Goal: Transaction & Acquisition: Purchase product/service

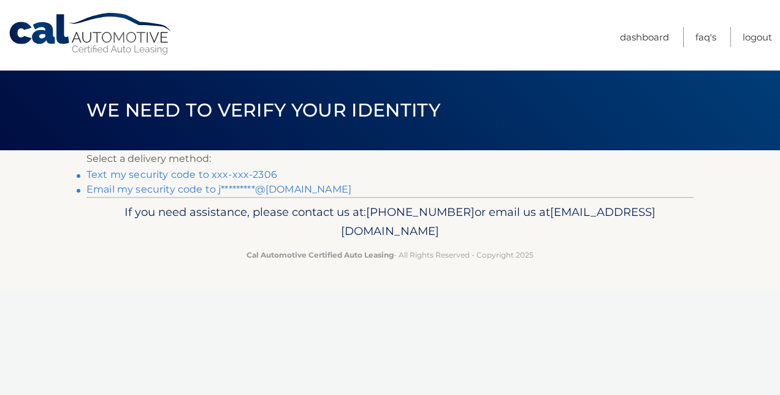
click at [50, 33] on link "Cal Automotive" at bounding box center [91, 34] width 166 height 44
click at [314, 191] on link "Email my security code to j*********@[DOMAIN_NAME]" at bounding box center [218, 189] width 265 height 12
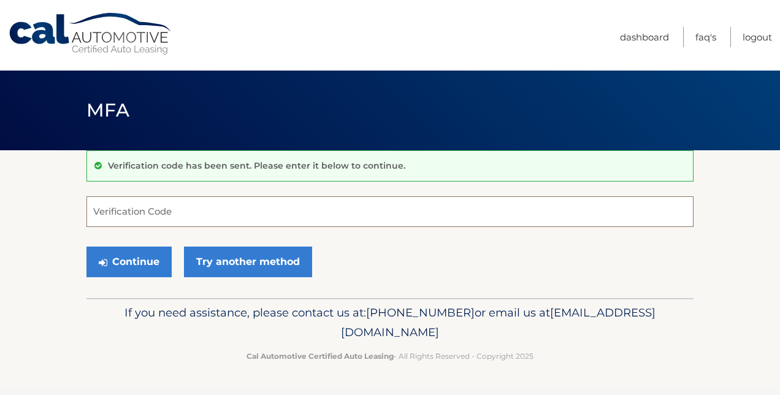
click at [200, 210] on input "Verification Code" at bounding box center [389, 211] width 607 height 31
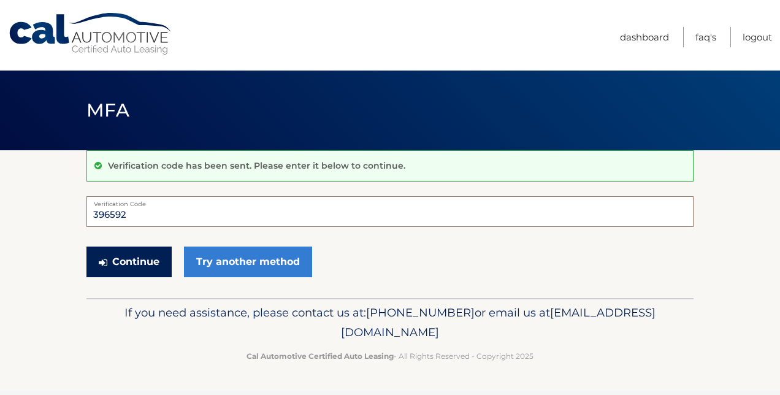
type input "396592"
click at [132, 266] on button "Continue" at bounding box center [128, 261] width 85 height 31
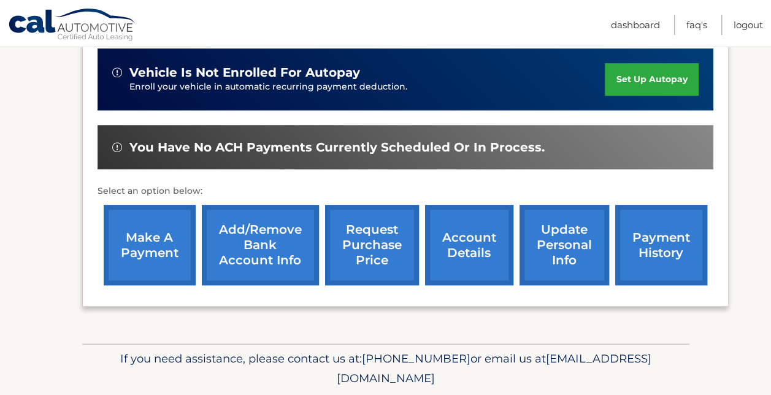
scroll to position [347, 0]
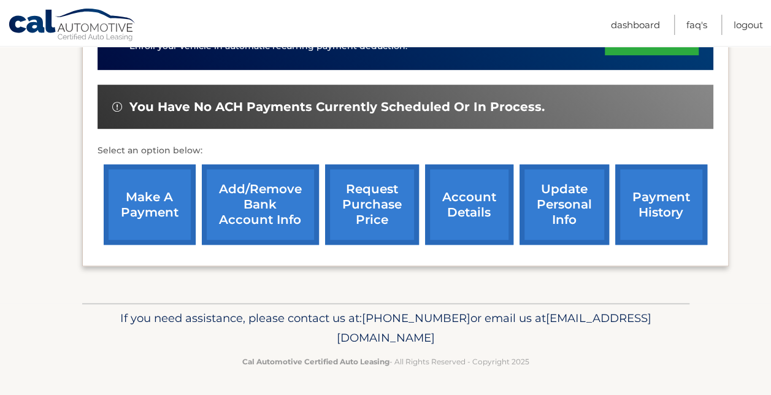
click at [156, 207] on link "make a payment" at bounding box center [150, 204] width 92 height 80
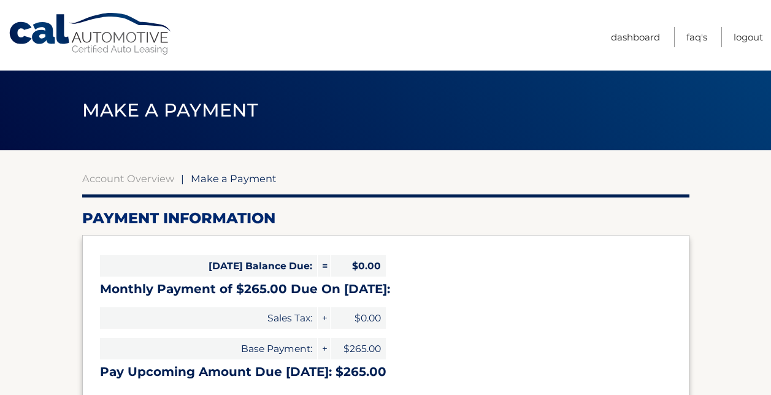
select select "NDdlZmMzZTctMTE4NS00ZTdmLWFkMGMtOTU5NjNhYjNiYmZi"
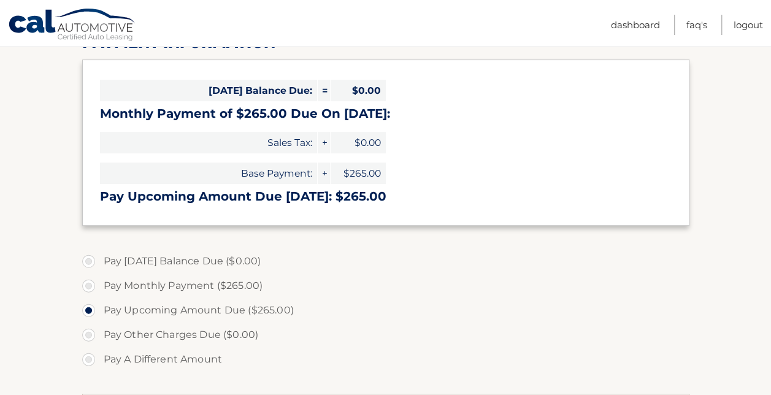
scroll to position [245, 0]
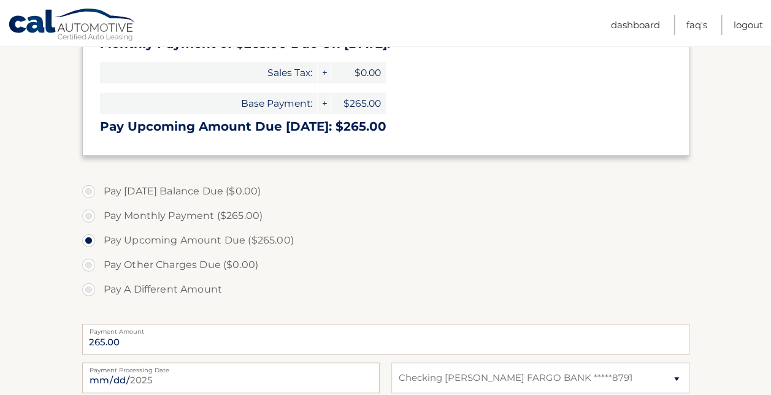
click at [717, 185] on section "Account Overview | Make a Payment Payment Information Today's Balance Due: = $0…" at bounding box center [385, 221] width 771 height 633
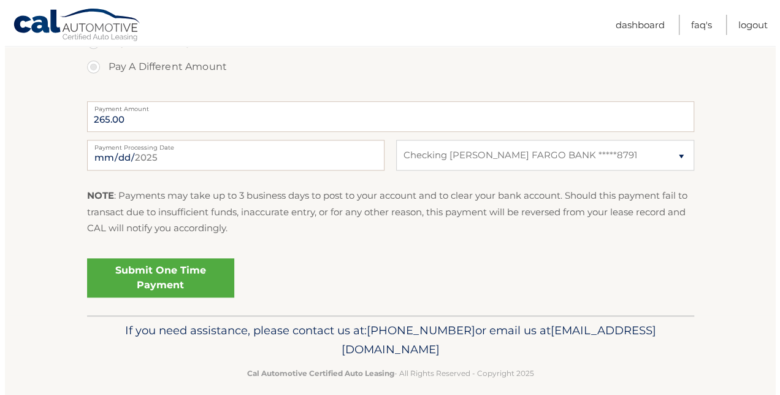
scroll to position [481, 0]
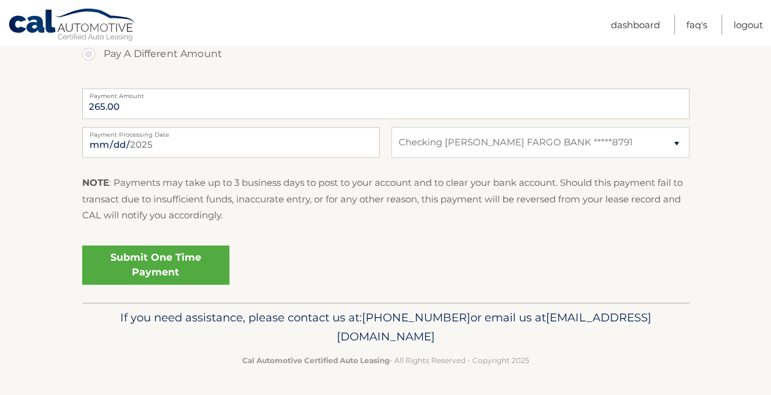
click at [161, 257] on link "Submit One Time Payment" at bounding box center [155, 264] width 147 height 39
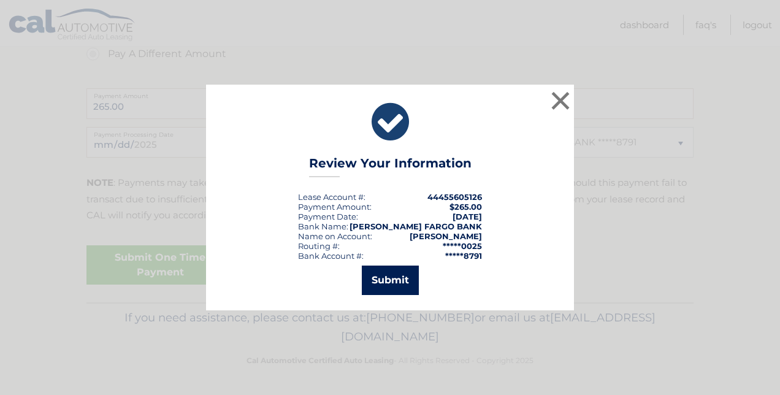
click at [389, 277] on button "Submit" at bounding box center [390, 279] width 57 height 29
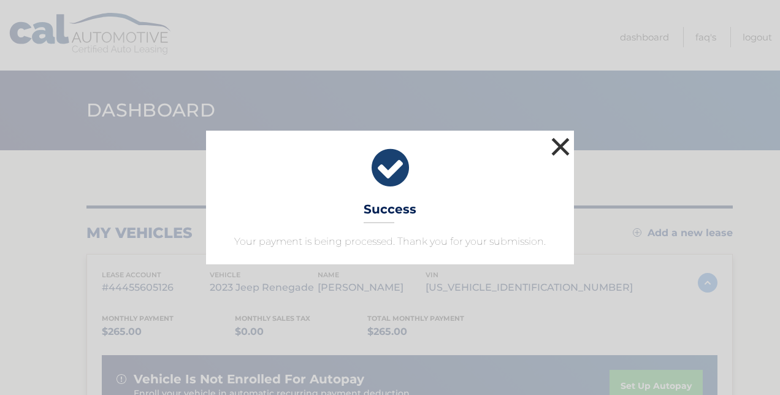
click at [558, 143] on button "×" at bounding box center [560, 146] width 25 height 25
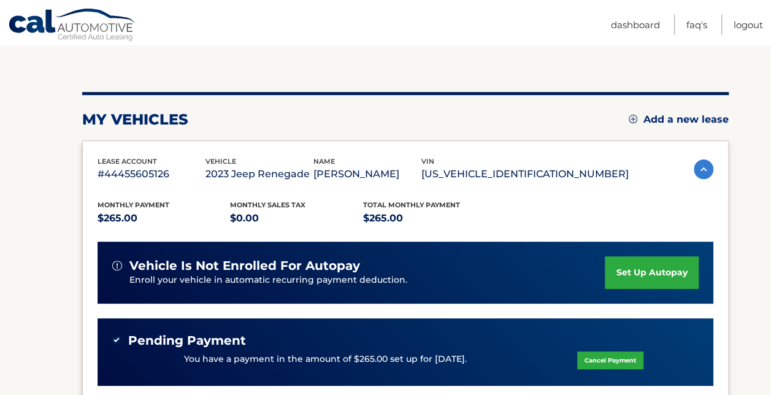
scroll to position [61, 0]
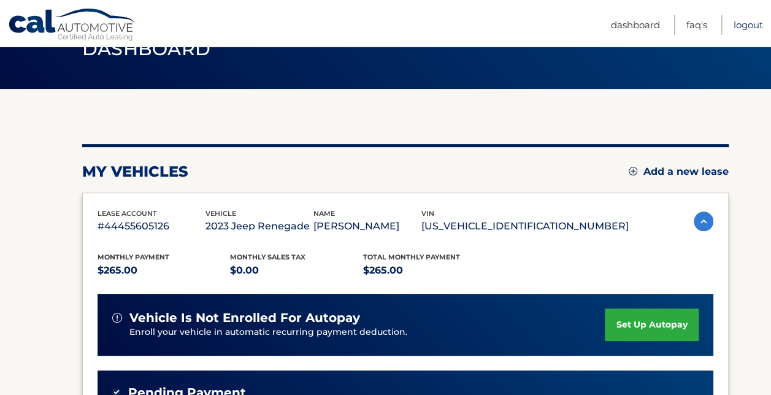
click at [741, 28] on link "Logout" at bounding box center [747, 25] width 29 height 20
